Goal: Contribute content

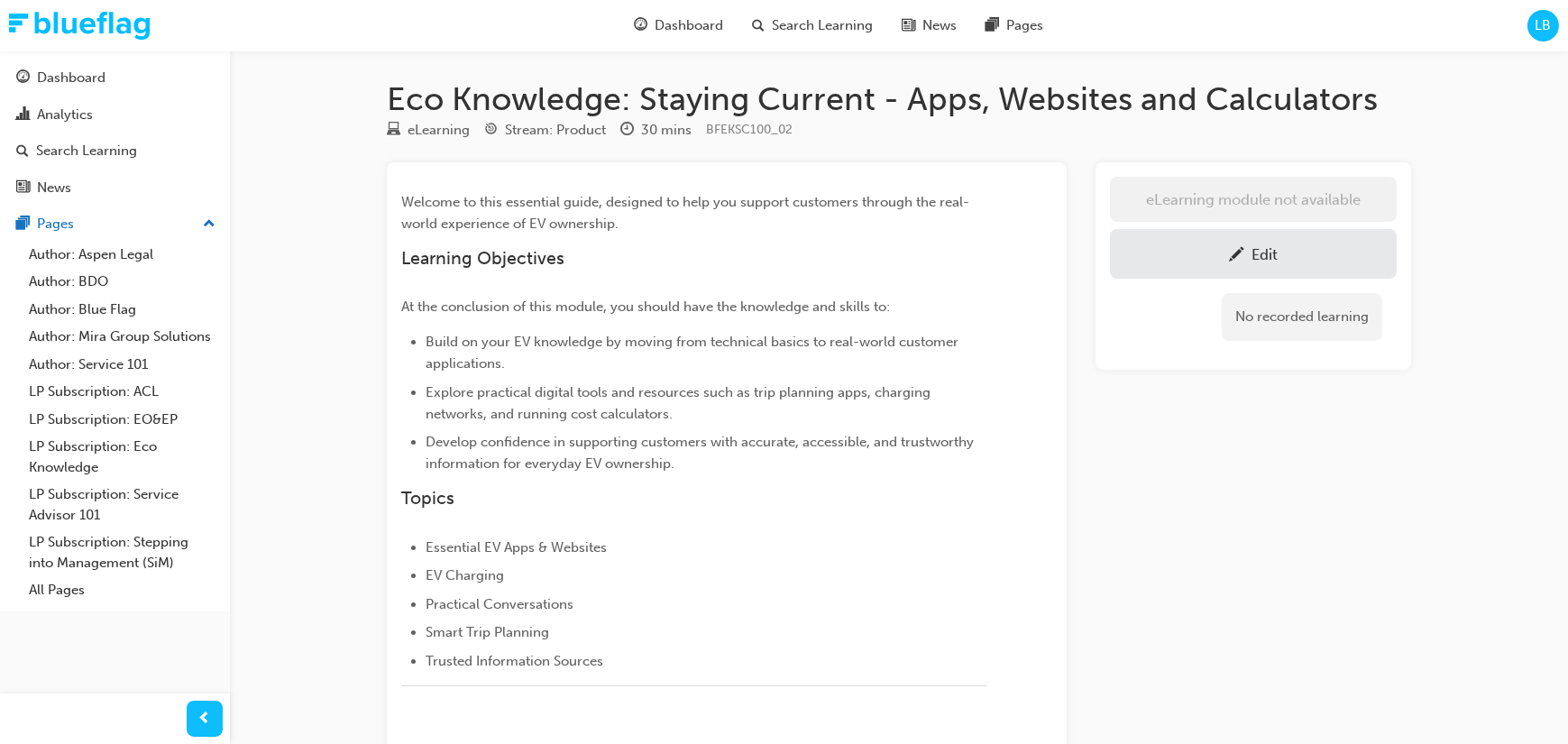
click at [1414, 567] on div "Eco Knowledge: Staying Current - Apps, Websites and Calculators eLearning Strea…" at bounding box center [899, 536] width 1082 height 914
click at [1331, 560] on div "eLearning module not available Edit No recorded learning" at bounding box center [1253, 548] width 316 height 773
click at [1260, 524] on div "eLearning module not available Edit No recorded learning" at bounding box center [1253, 548] width 316 height 773
click at [1275, 256] on div "Edit" at bounding box center [1264, 254] width 26 height 18
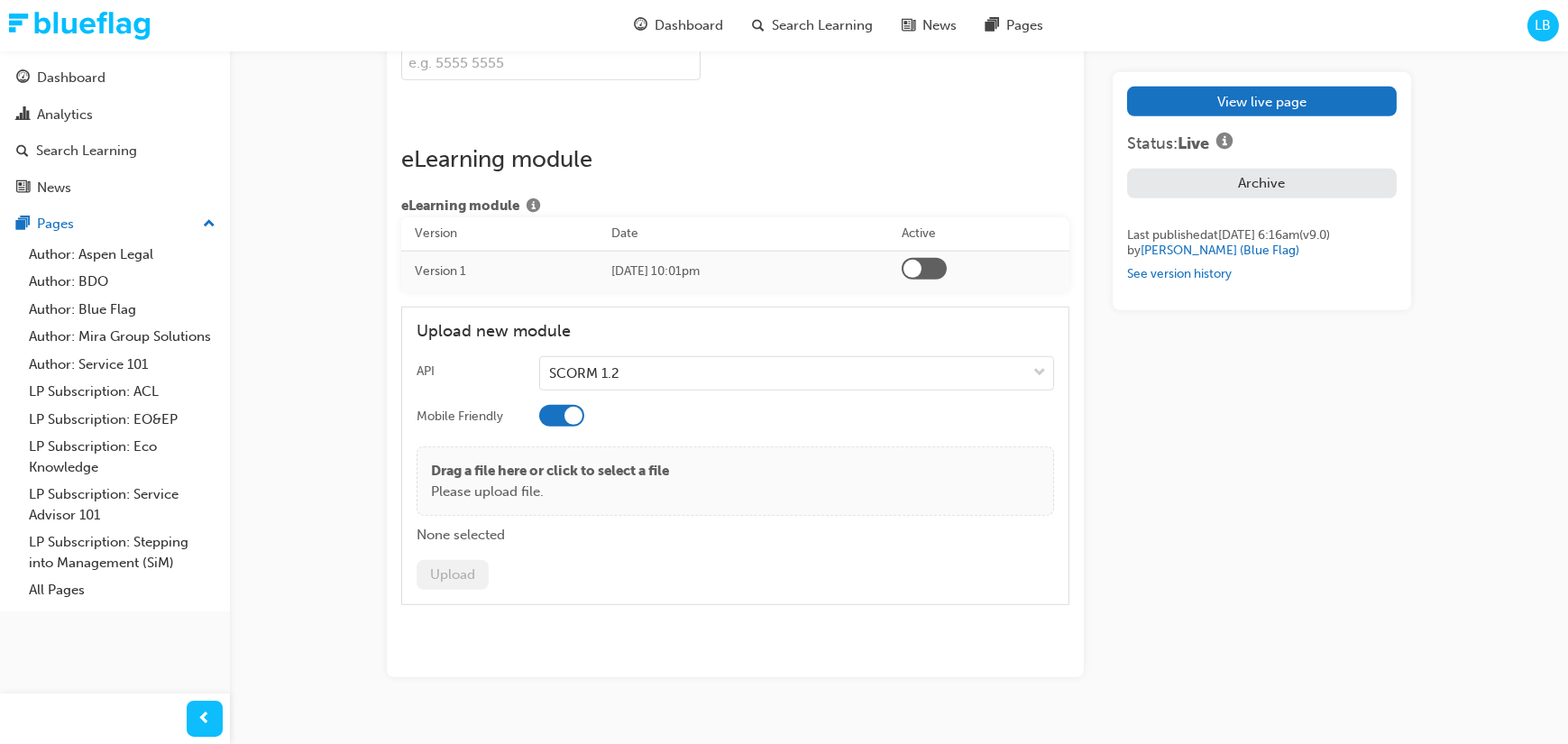
scroll to position [3086, 0]
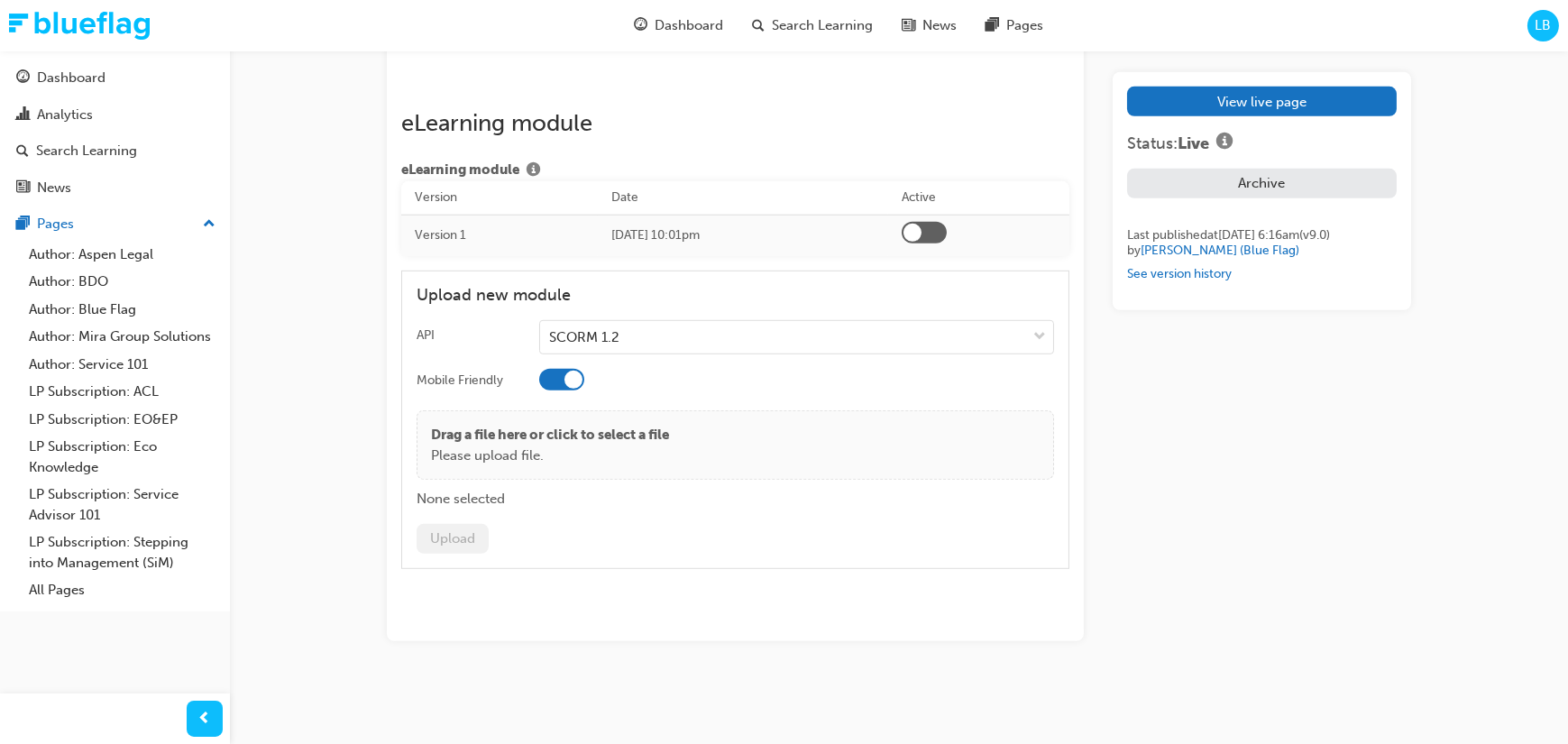
click at [625, 442] on p "Drag a file here or click to select a file" at bounding box center [550, 435] width 238 height 21
click at [541, 462] on p "Please upload file." at bounding box center [550, 455] width 238 height 21
drag, startPoint x: 529, startPoint y: 454, endPoint x: 553, endPoint y: 457, distance: 23.6
click at [540, 454] on p "Please upload file." at bounding box center [550, 455] width 238 height 21
